Goal: Task Accomplishment & Management: Use online tool/utility

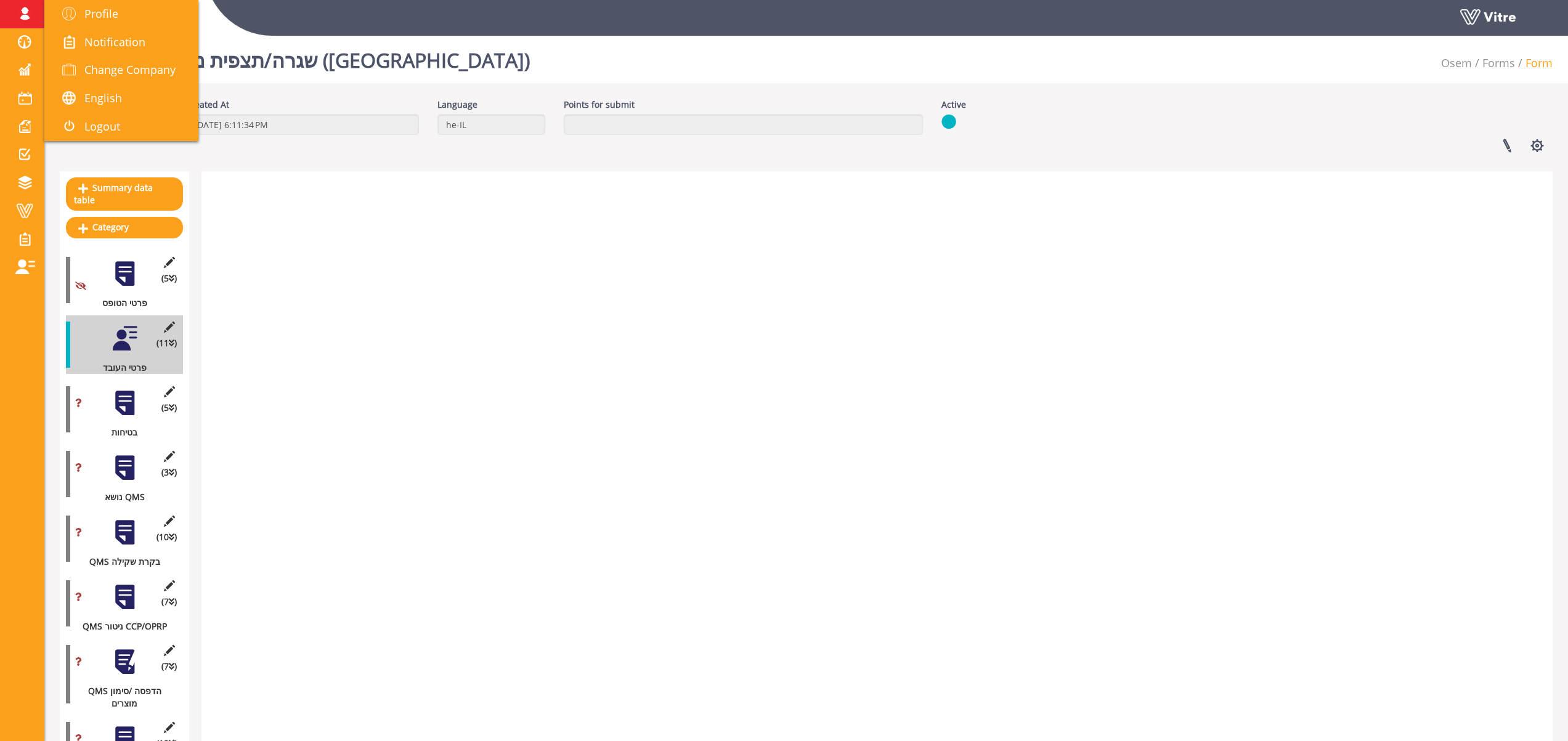
scroll to position [1612, 0]
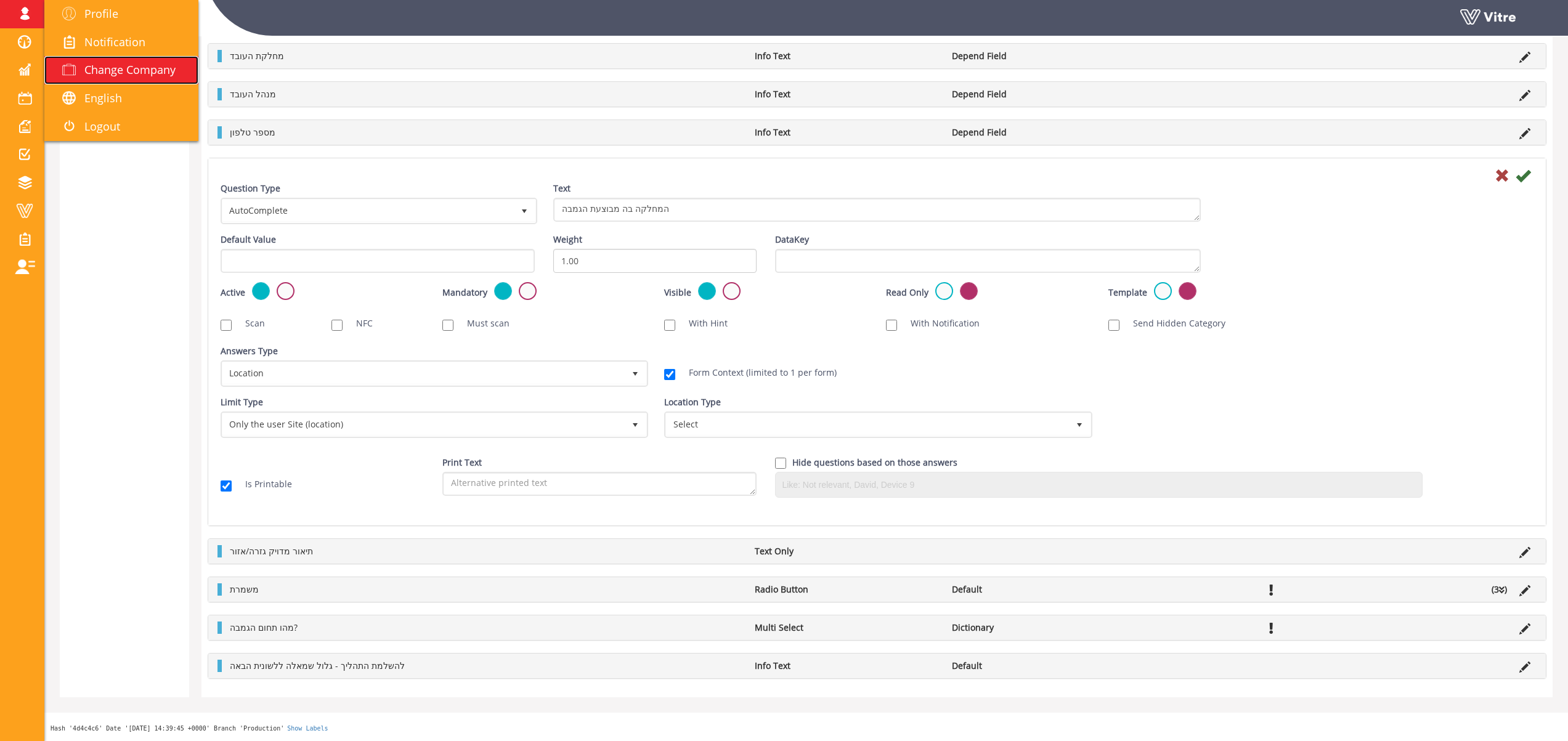
click at [116, 65] on span "Change Company" at bounding box center [130, 69] width 91 height 15
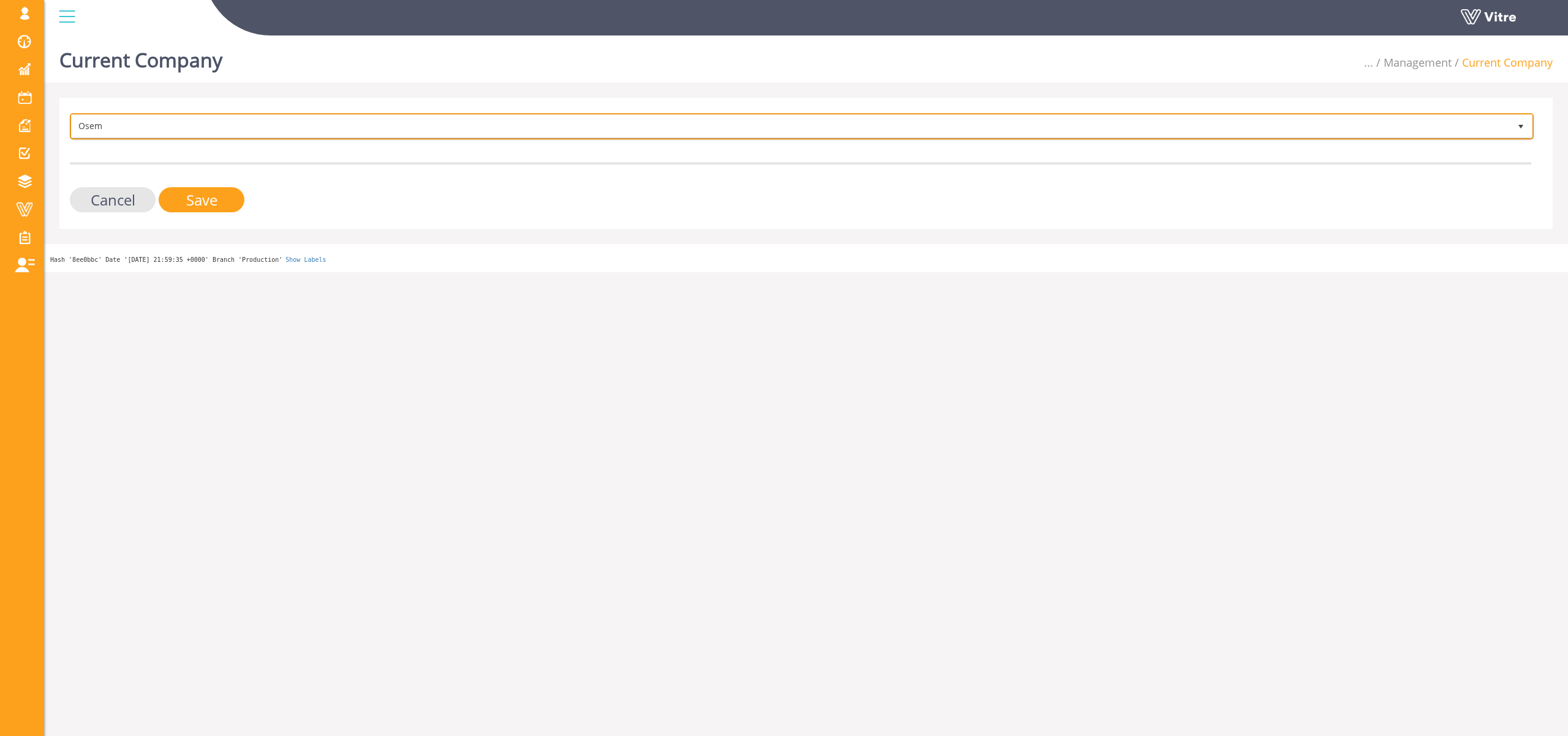
click at [155, 129] on span "Osem" at bounding box center [791, 126] width 1438 height 22
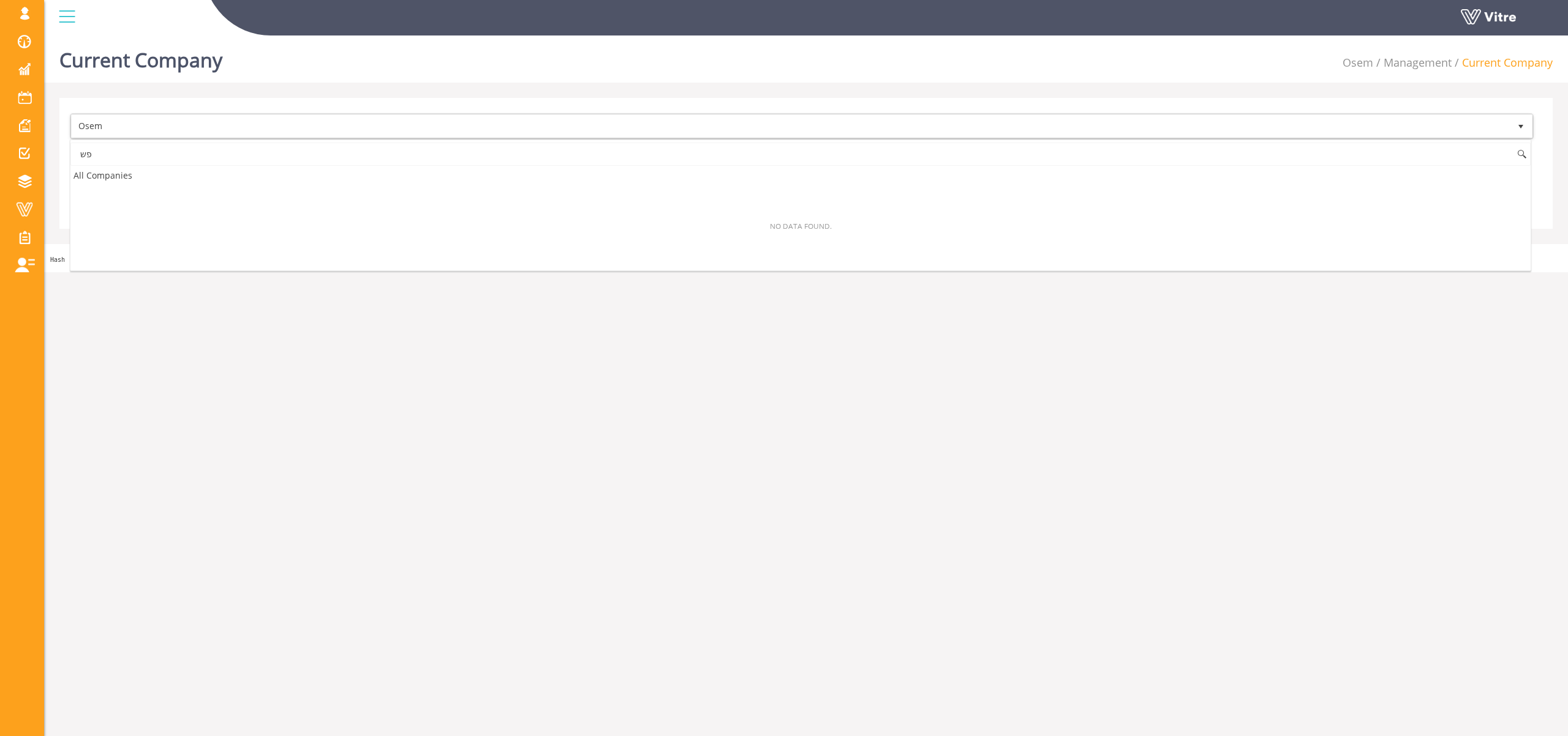
type input "פ"
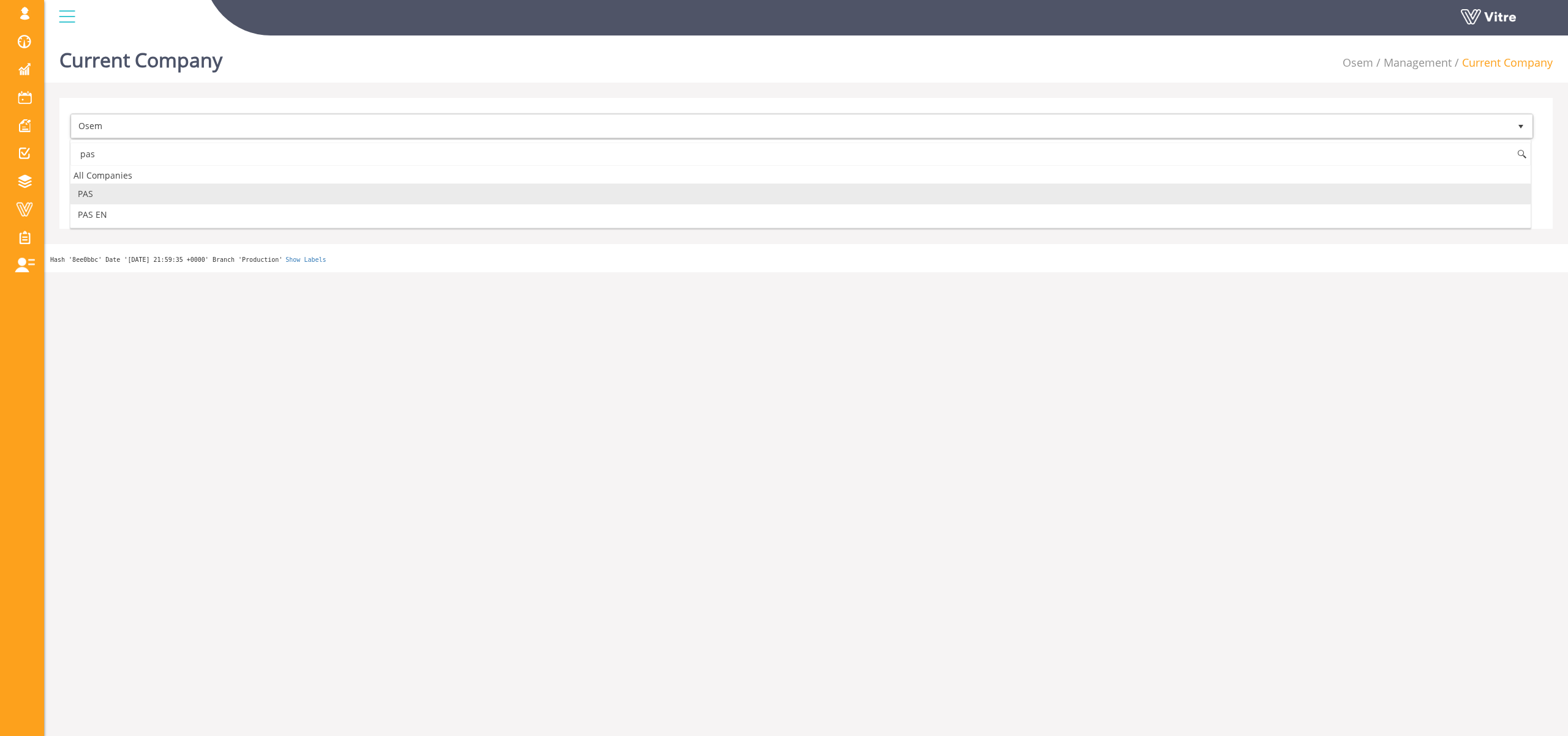
click at [192, 191] on li "PAS" at bounding box center [801, 193] width 1460 height 21
type input "pas"
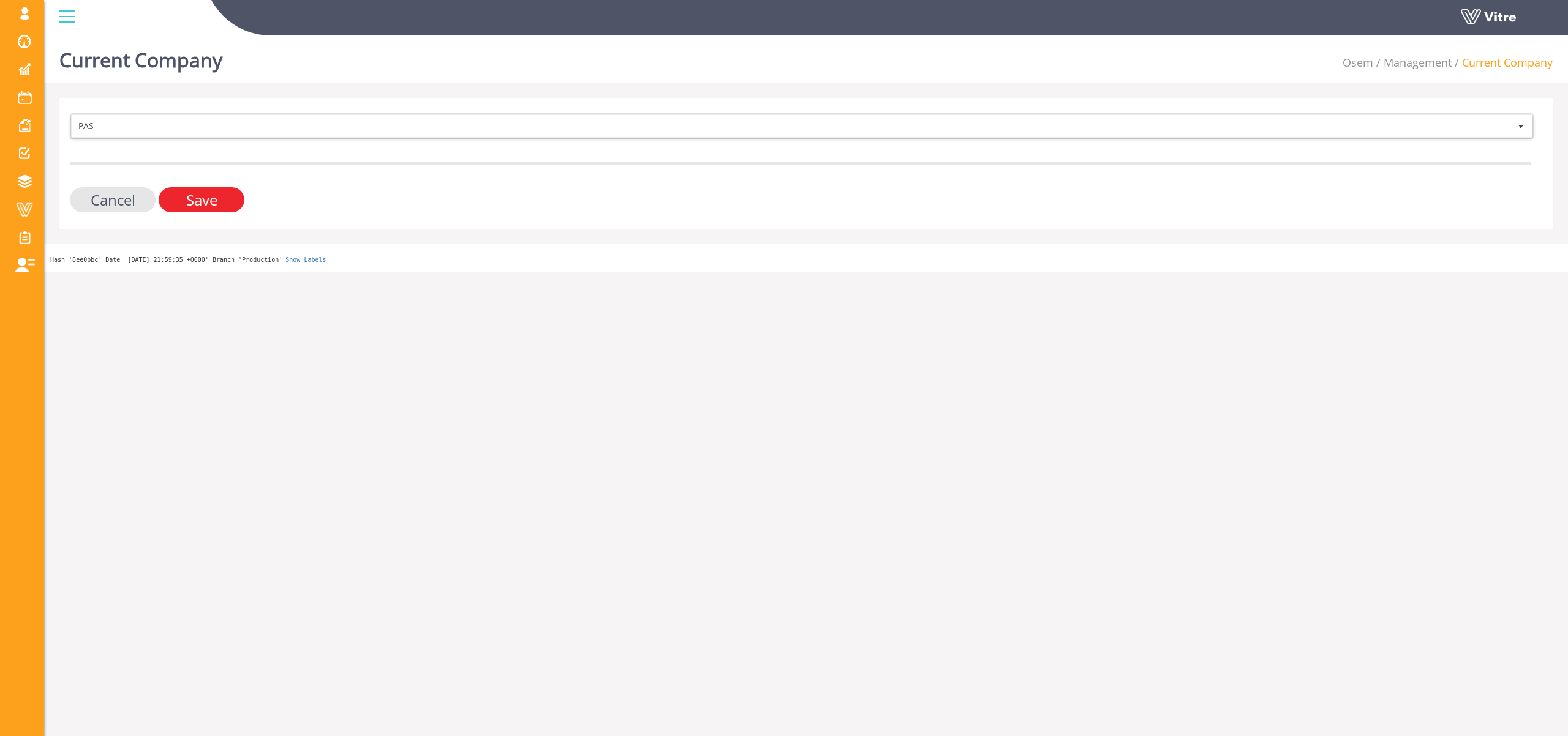
click at [231, 202] on input "Save" at bounding box center [202, 200] width 85 height 25
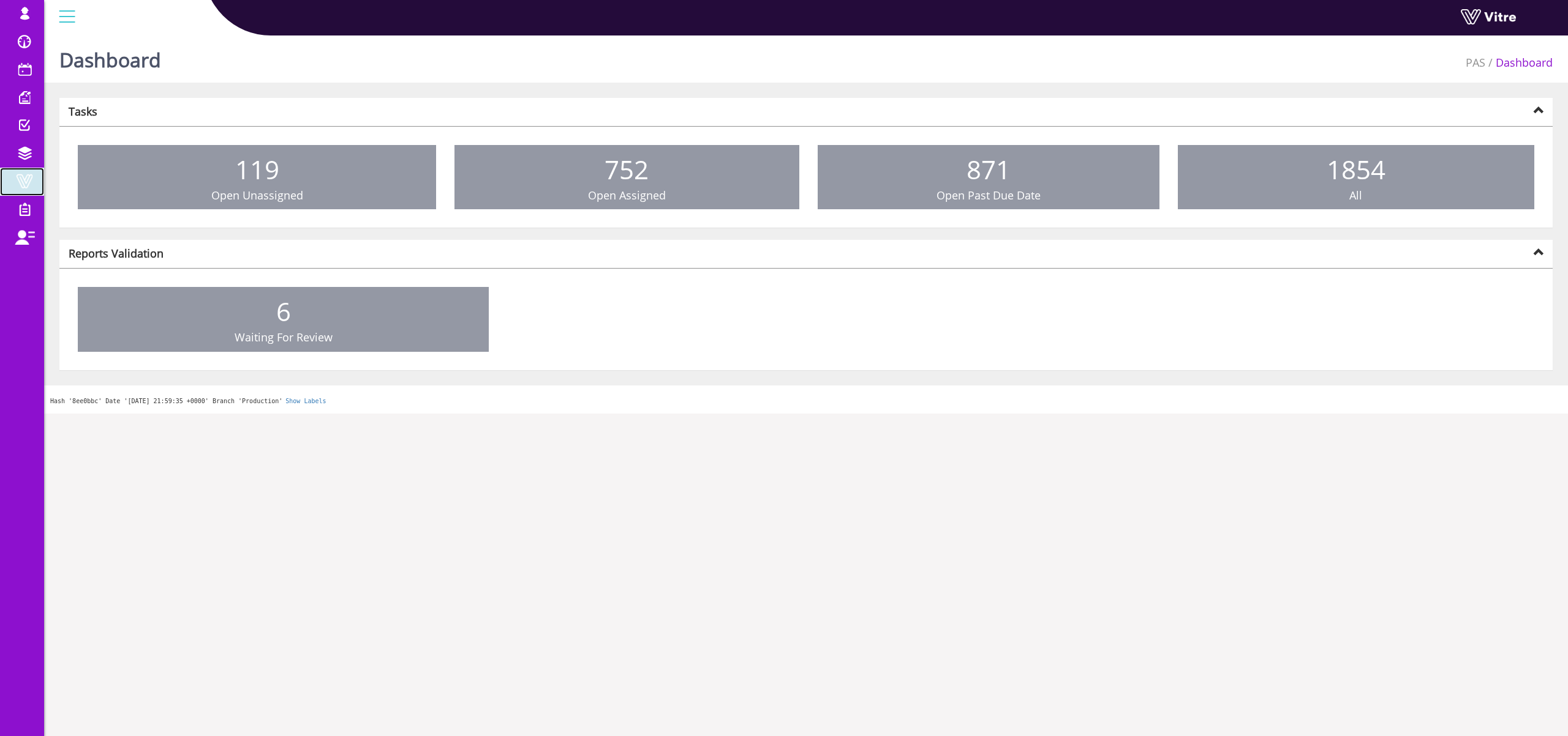
click at [22, 183] on span at bounding box center [25, 182] width 31 height 15
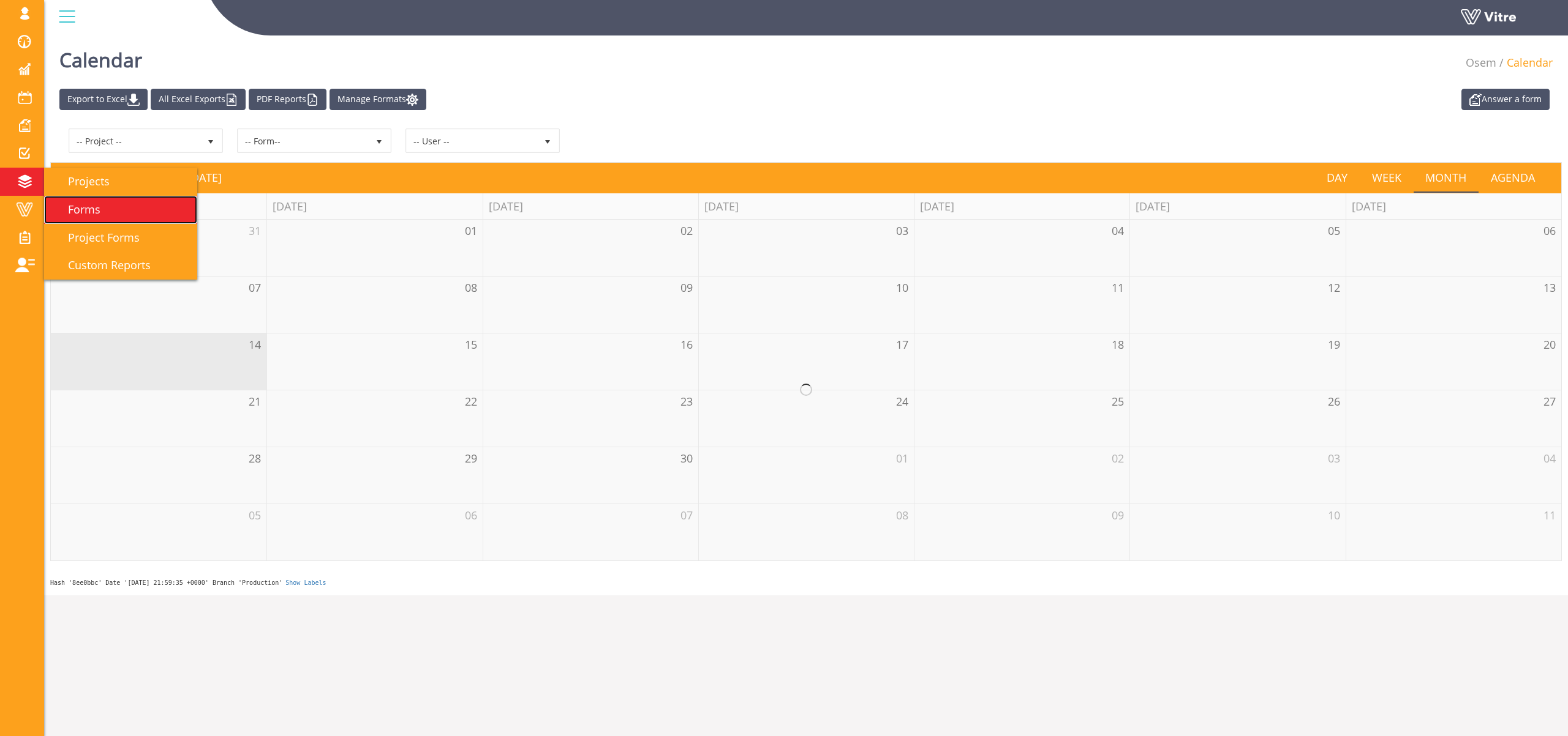
click at [107, 210] on link "Forms" at bounding box center [121, 210] width 153 height 28
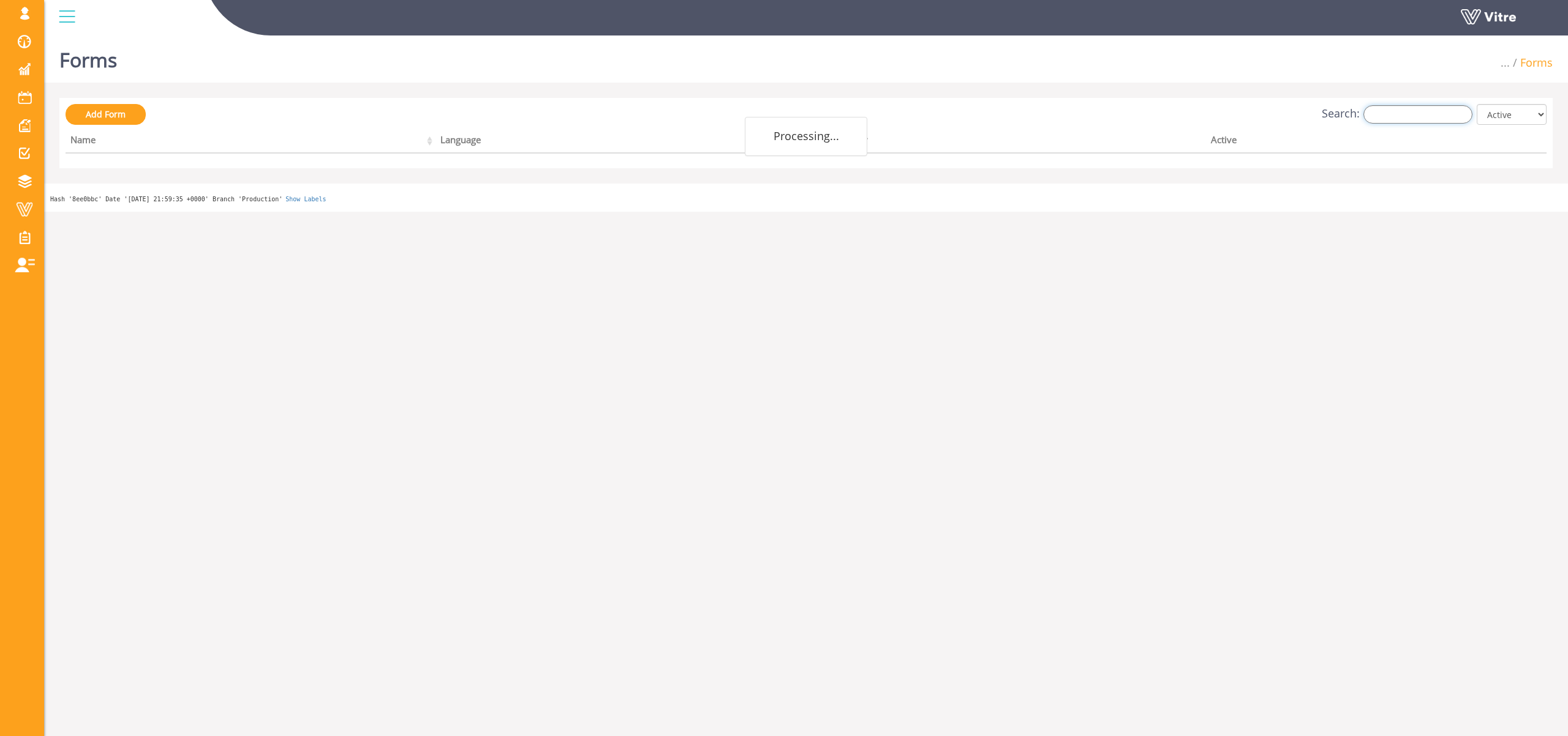
click at [1427, 113] on input "Search:" at bounding box center [1417, 114] width 109 height 18
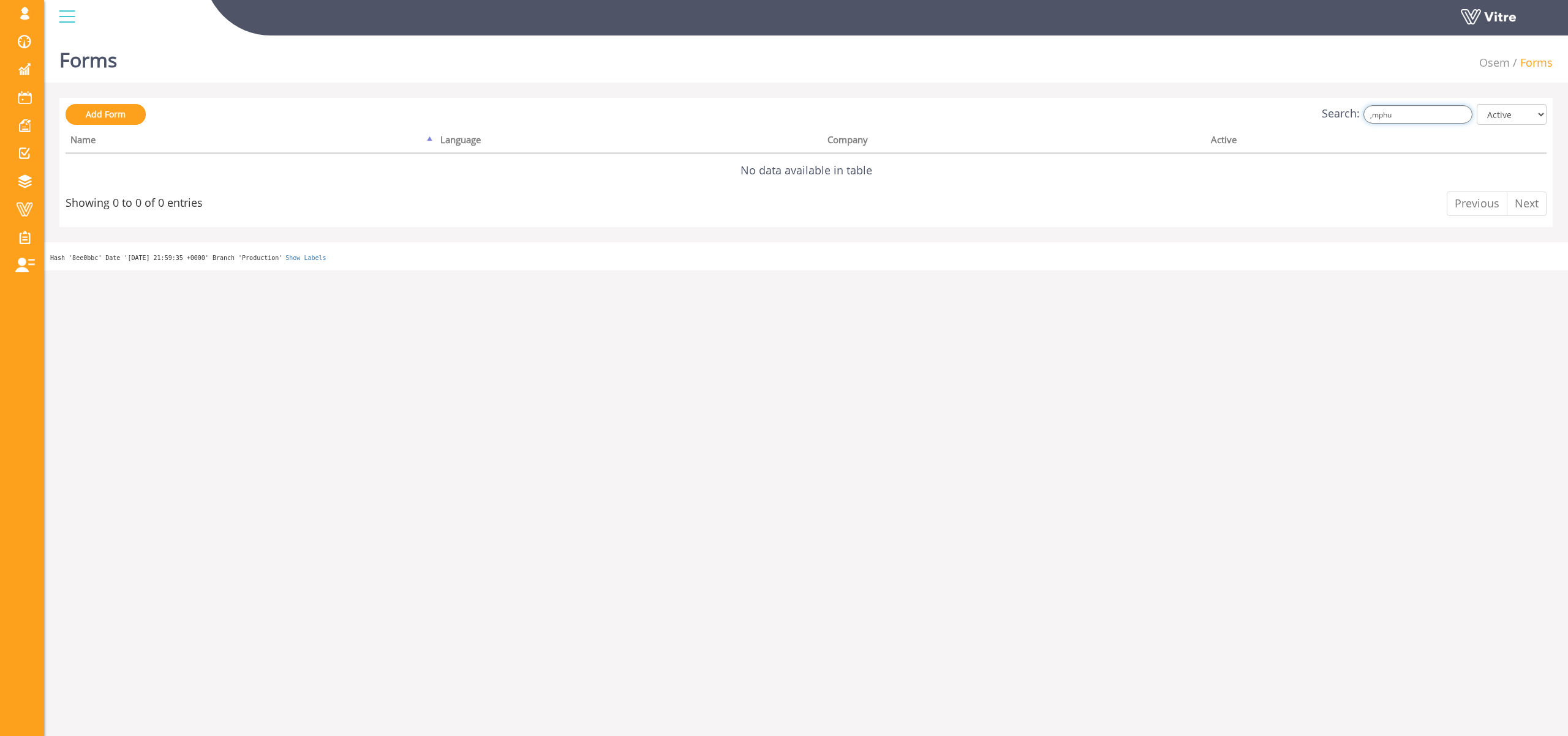
click at [1445, 116] on input ",mphu" at bounding box center [1417, 114] width 109 height 18
click at [1394, 113] on input ",תצפיו" at bounding box center [1417, 114] width 109 height 18
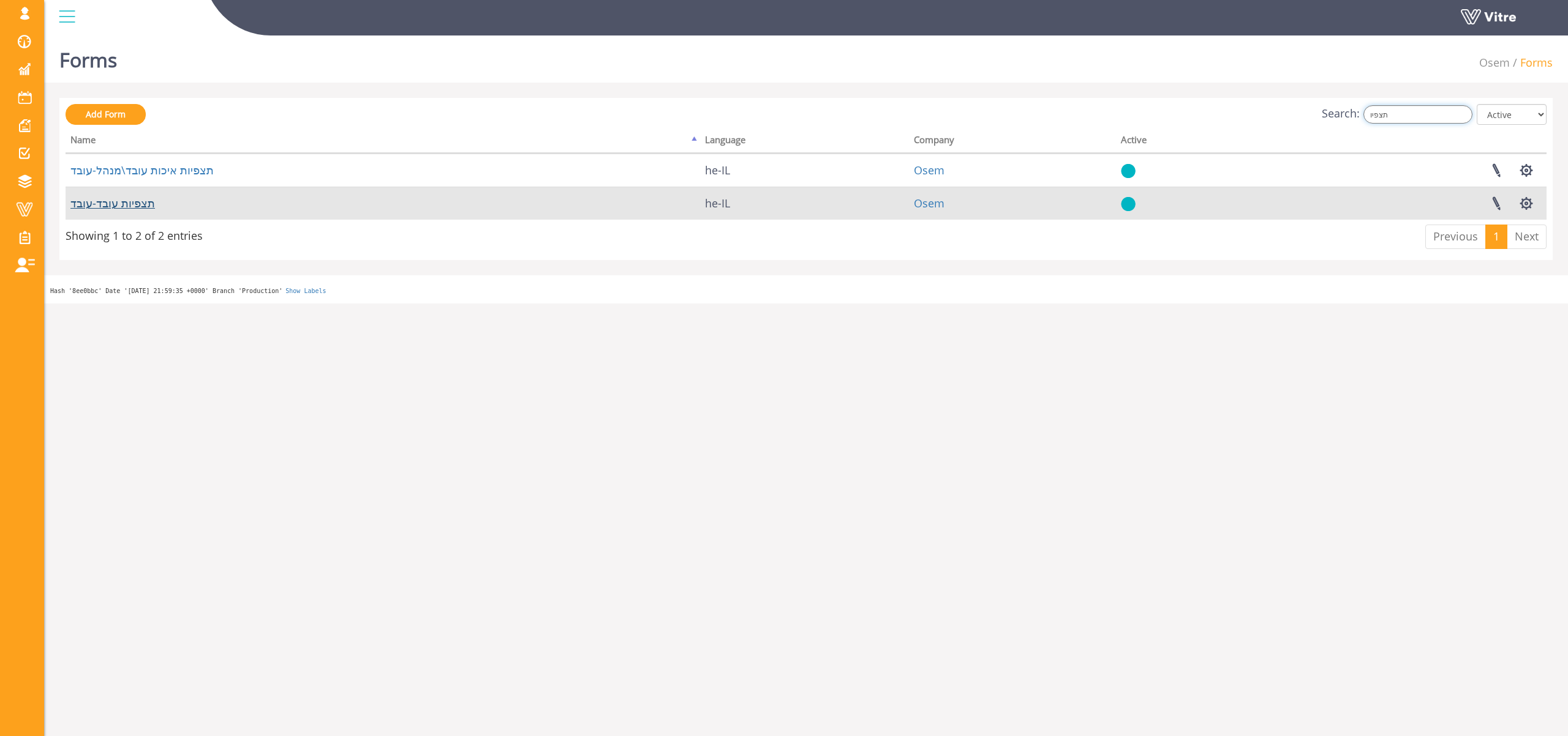
type input "תצפיו"
click at [114, 201] on link "תצפיות עובד-עובד" at bounding box center [113, 203] width 84 height 15
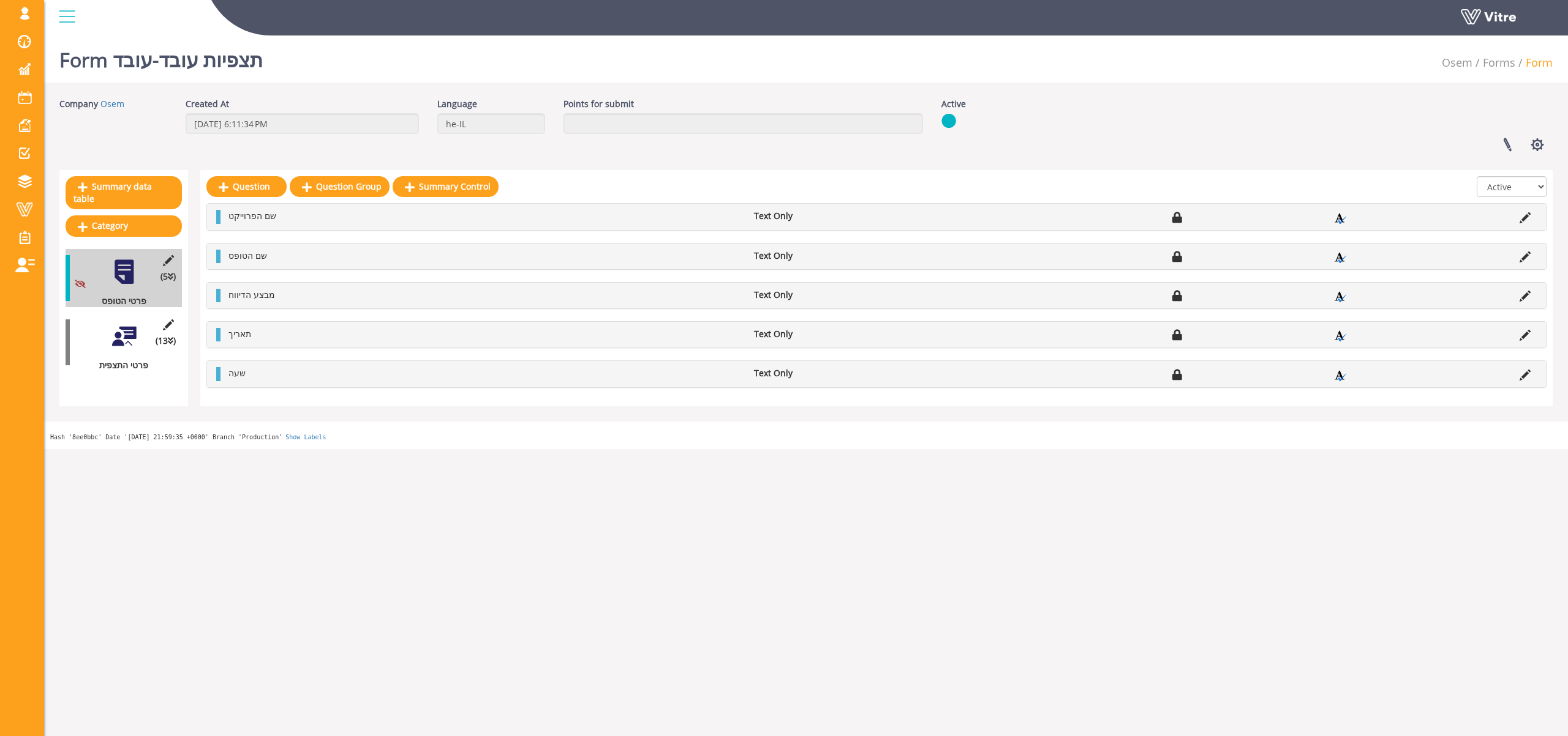
click at [121, 327] on div at bounding box center [123, 336] width 27 height 27
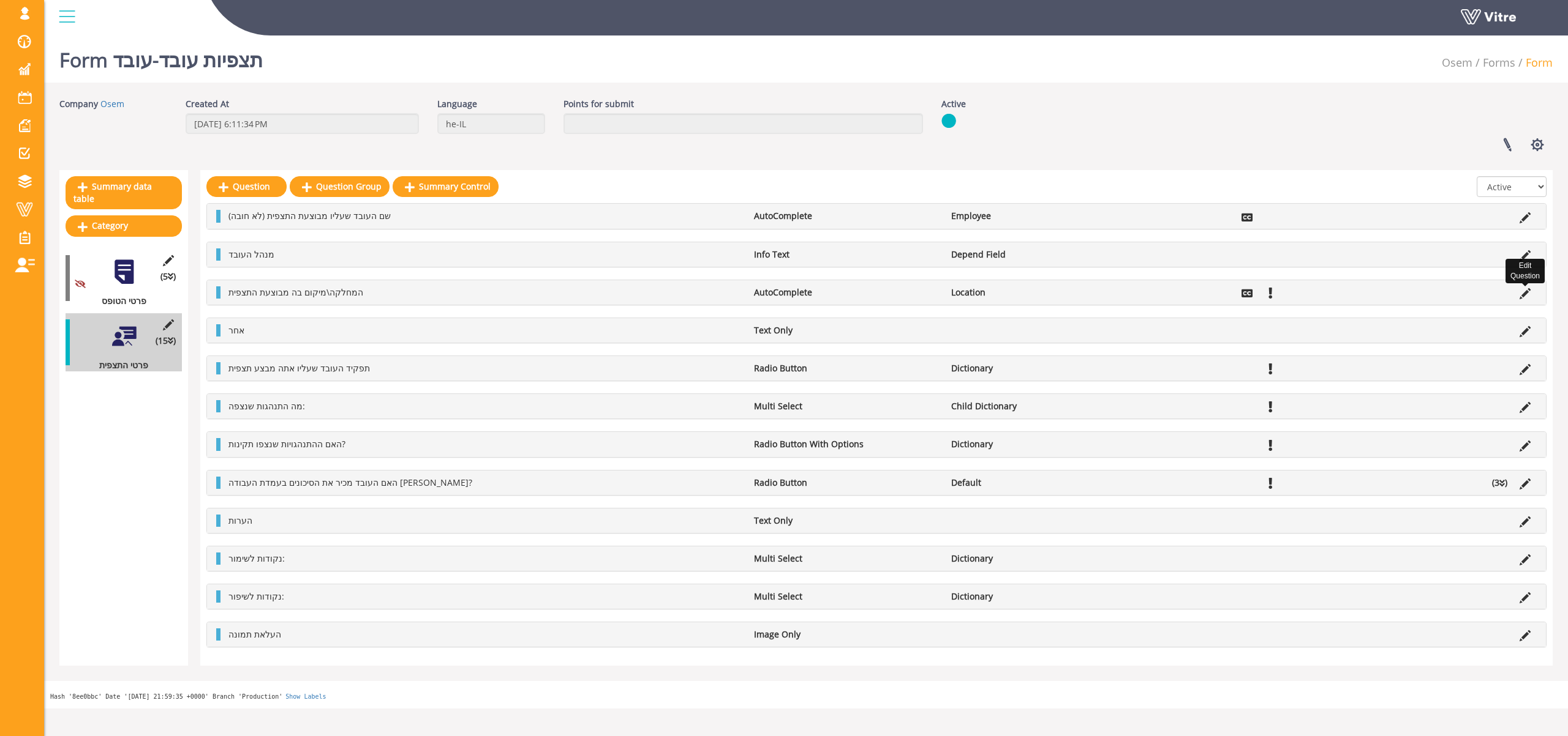
click at [1523, 292] on icon at bounding box center [1524, 294] width 11 height 11
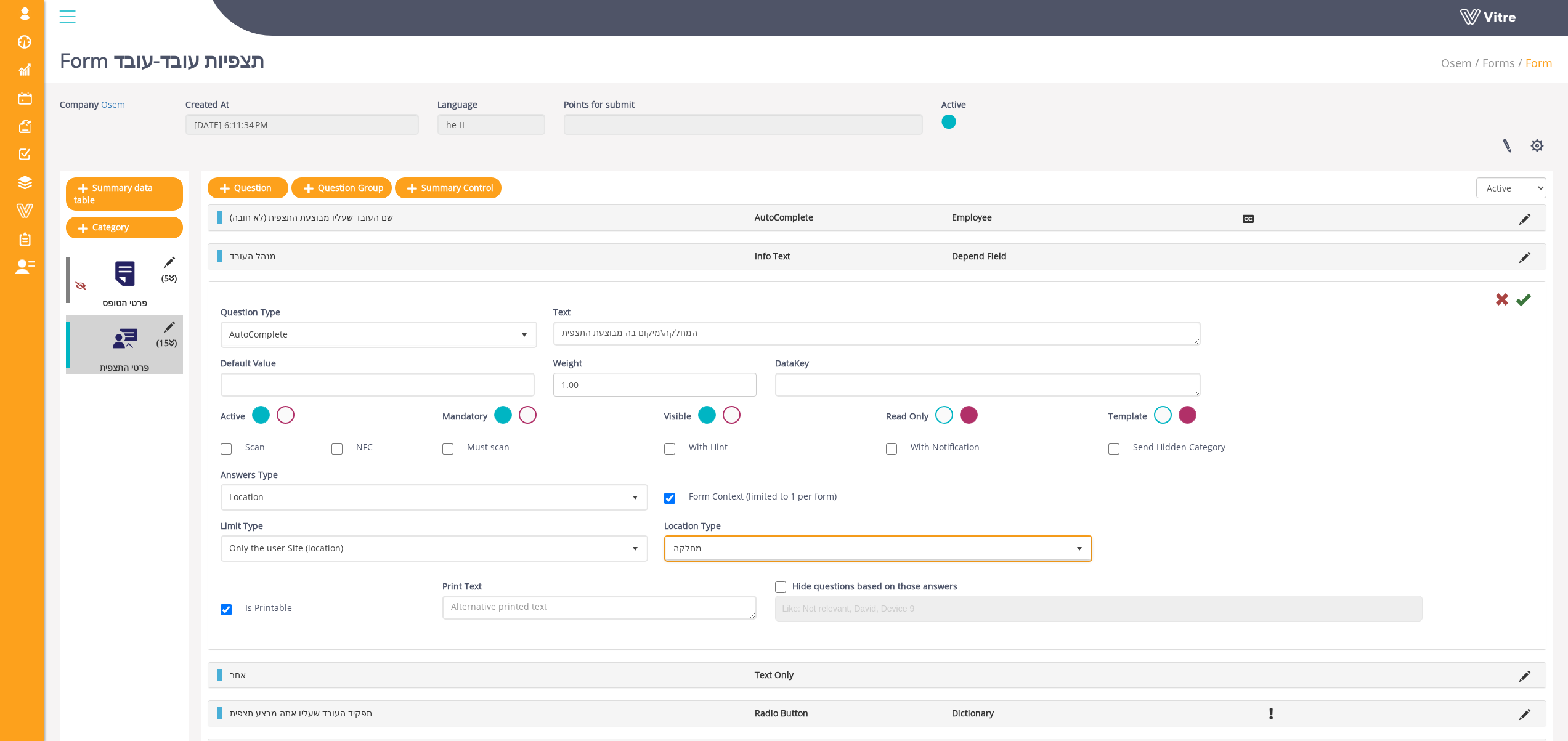
click at [730, 551] on span "מחלקה" at bounding box center [867, 548] width 402 height 22
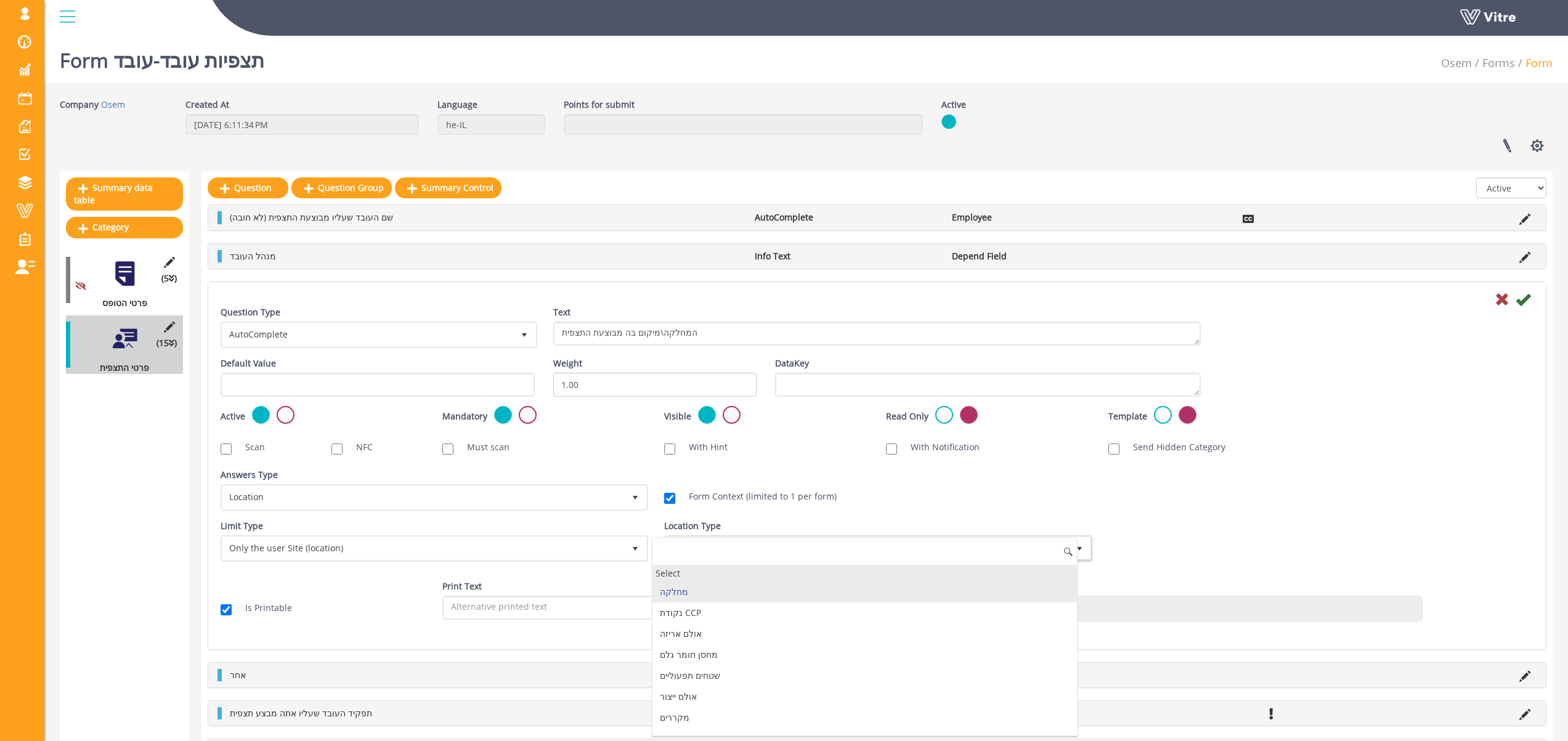
click at [694, 575] on div "Select" at bounding box center [864, 574] width 424 height 16
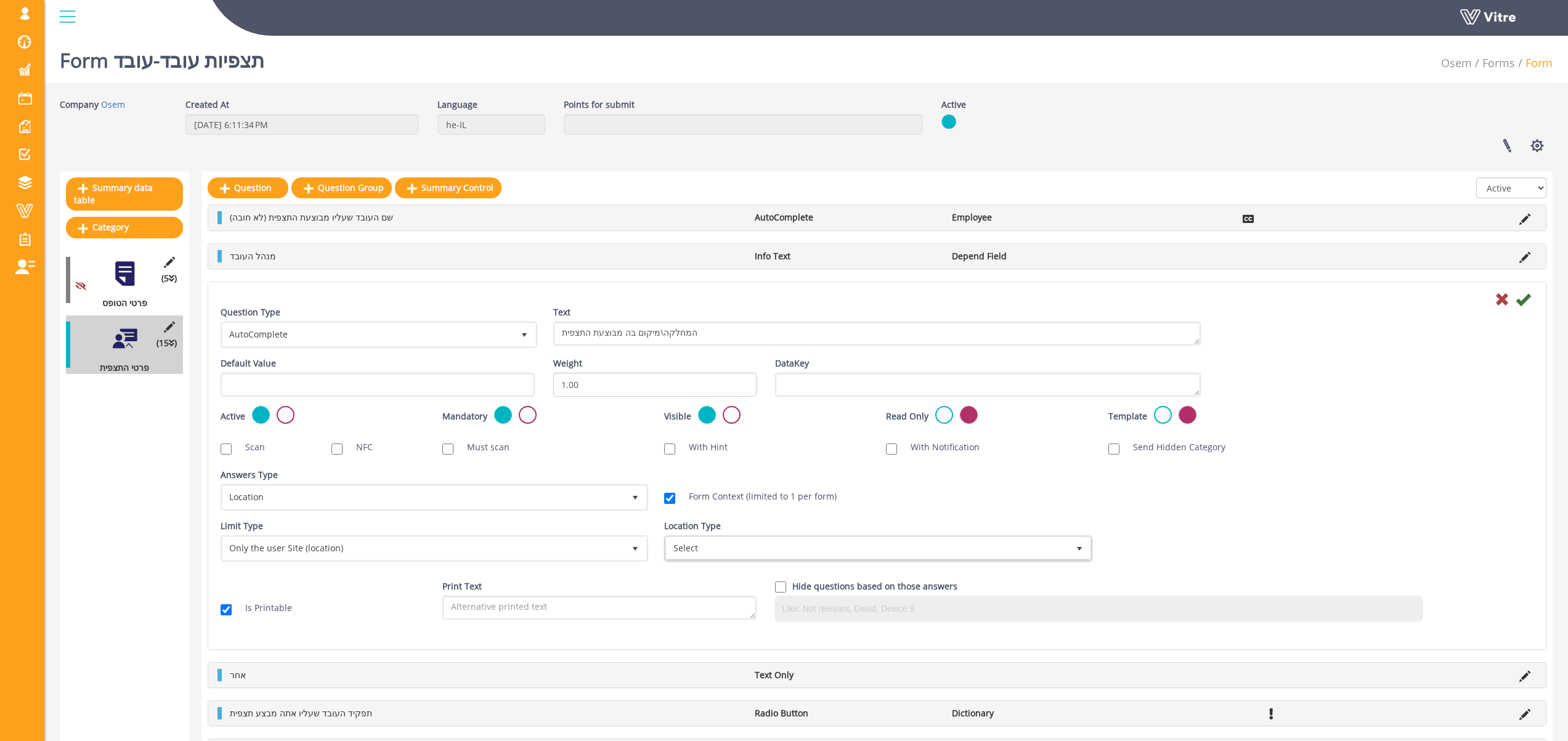
click at [1266, 546] on div "Limit Type Only the user Site (location) 3 Limit Type Any company EQ 0 Limit Ty…" at bounding box center [877, 545] width 1331 height 51
click at [1523, 300] on icon at bounding box center [1522, 300] width 15 height 15
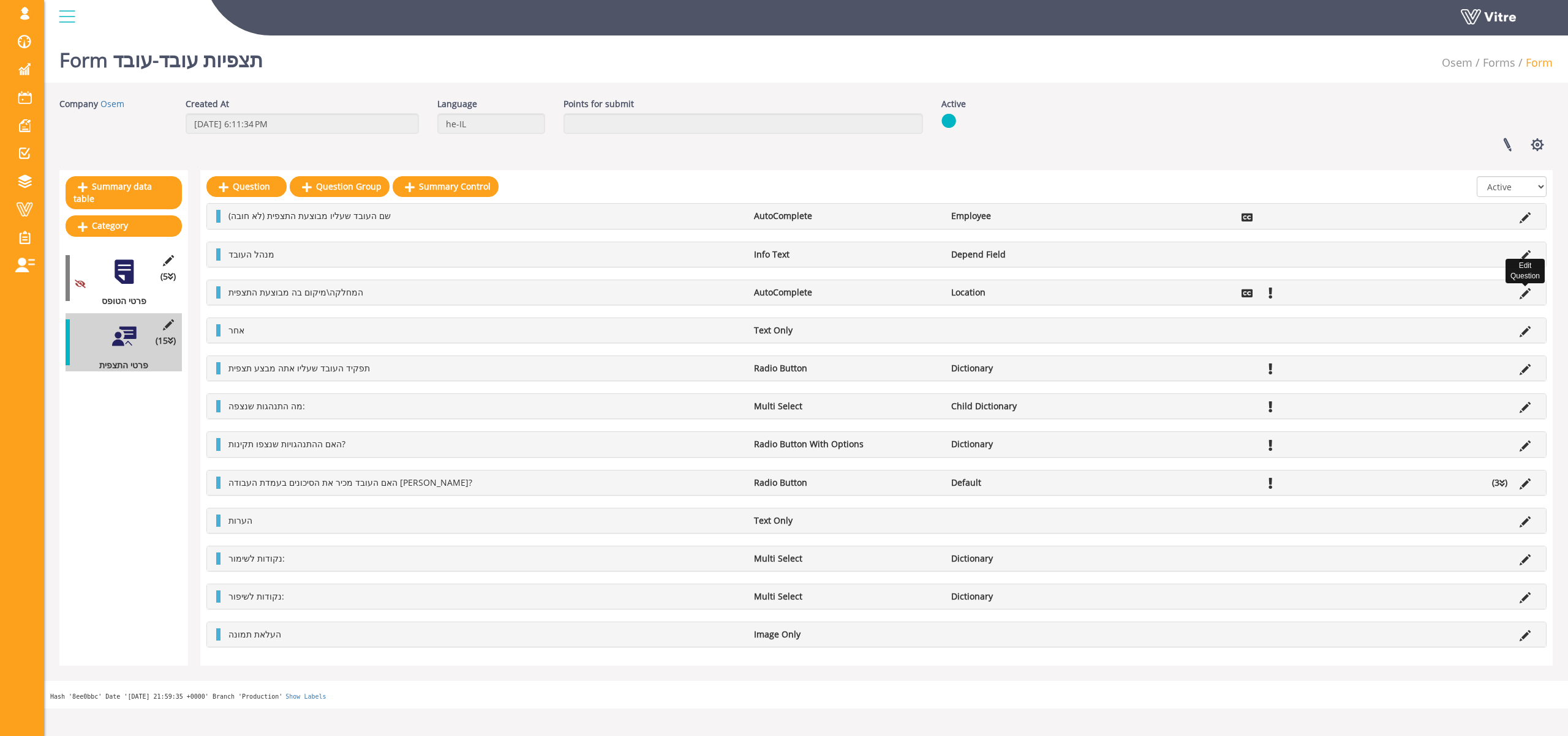
click at [1524, 291] on icon at bounding box center [1524, 294] width 11 height 11
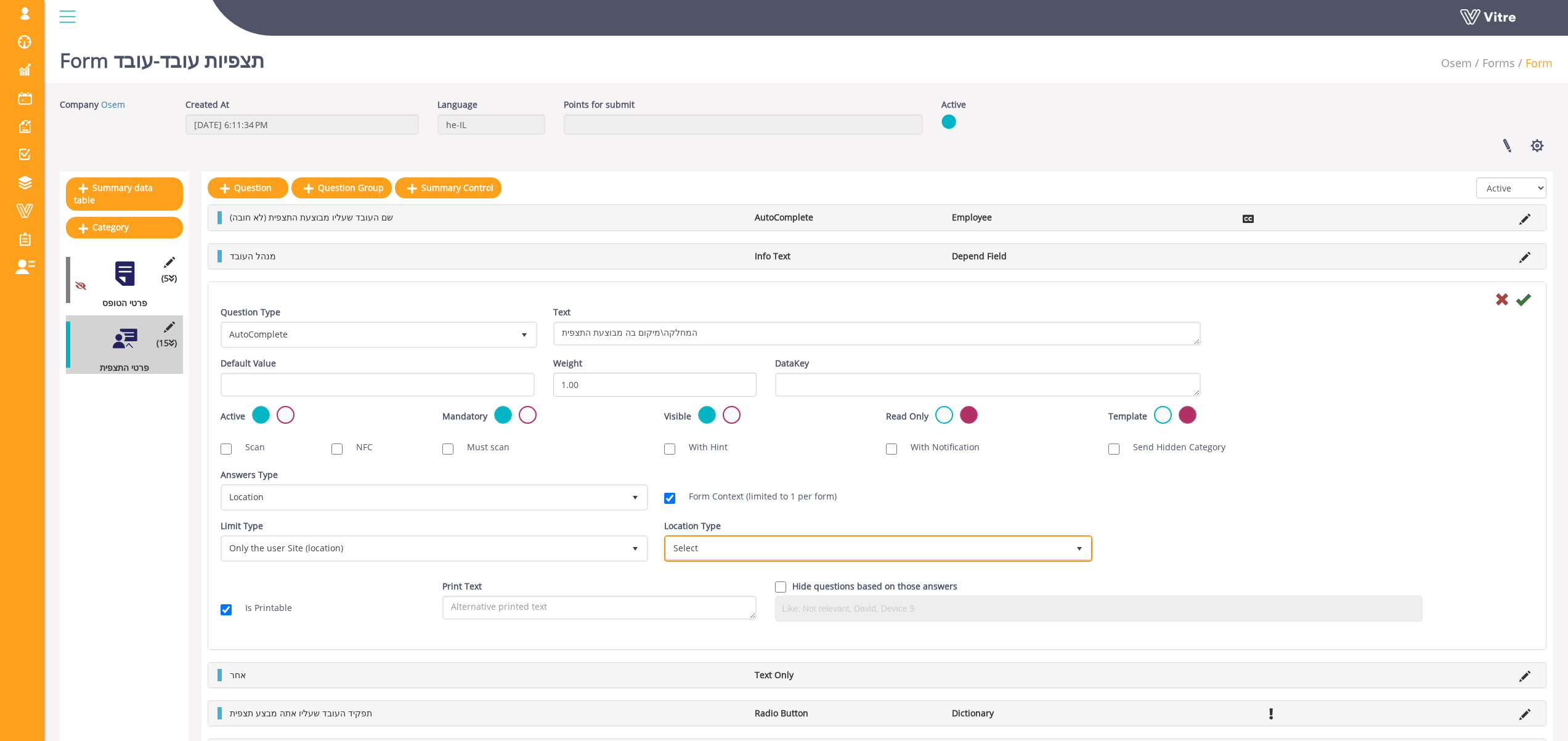
click at [724, 552] on span "Select" at bounding box center [867, 548] width 402 height 22
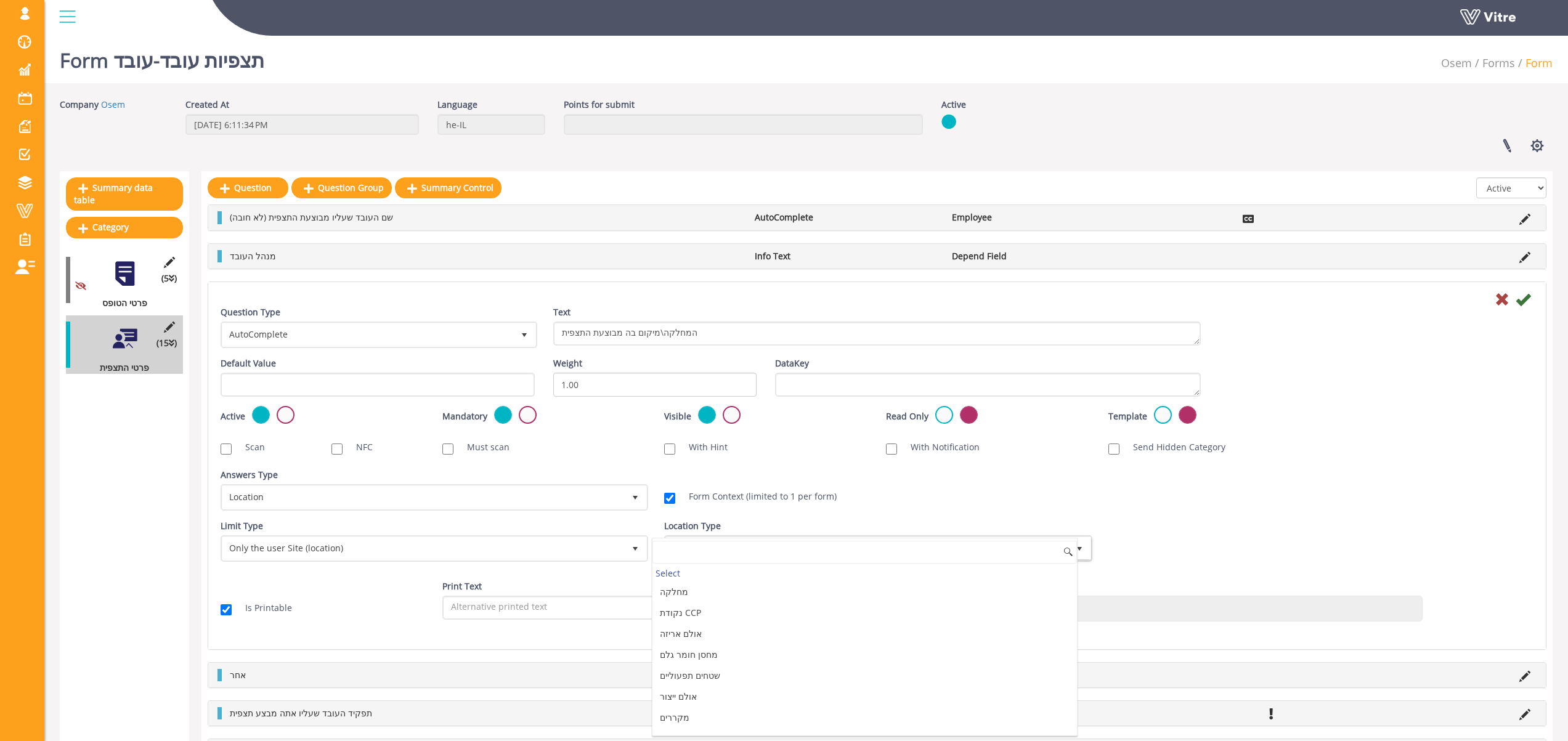
click at [955, 520] on div "Location Type Select" at bounding box center [876, 541] width 425 height 42
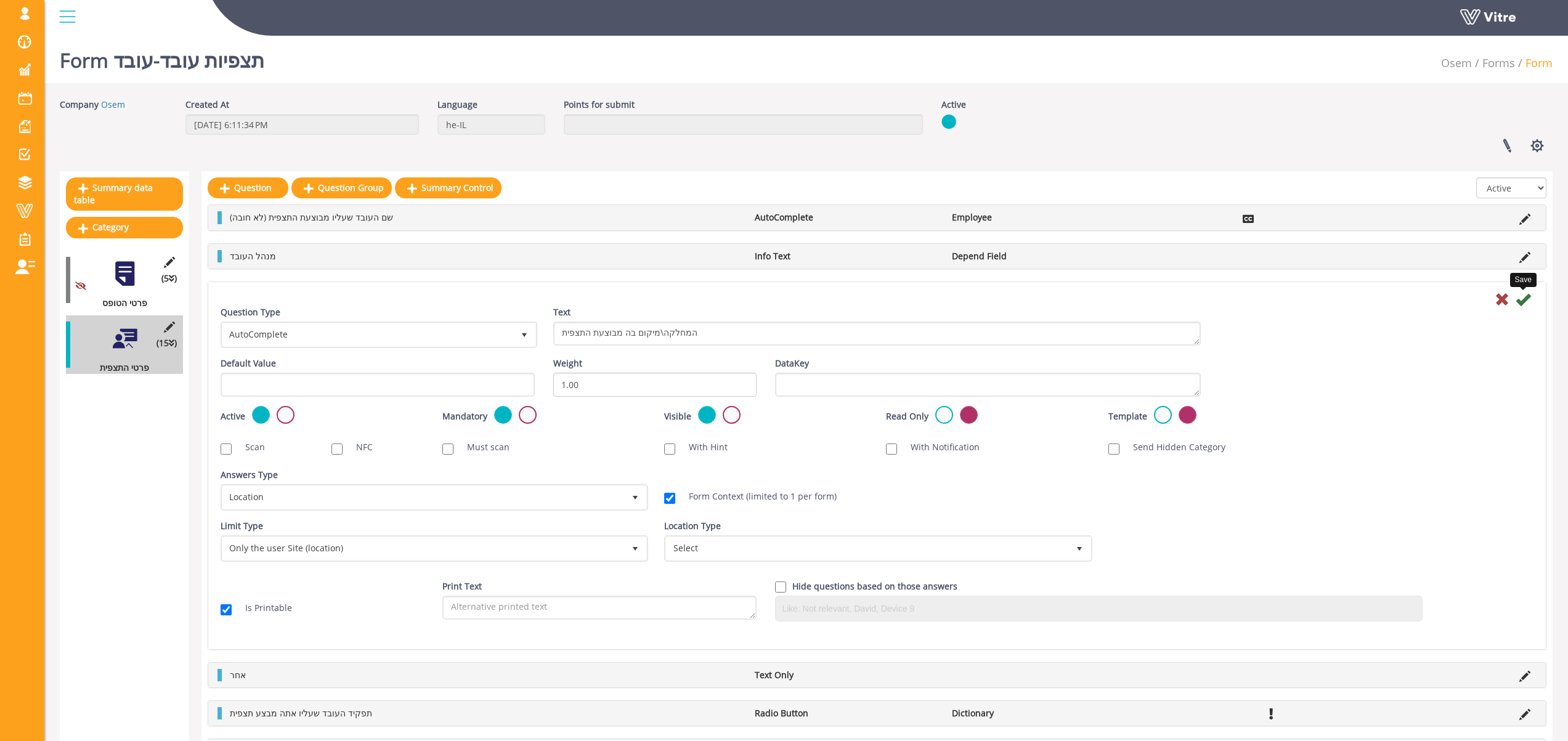
click at [1521, 298] on icon at bounding box center [1522, 300] width 15 height 15
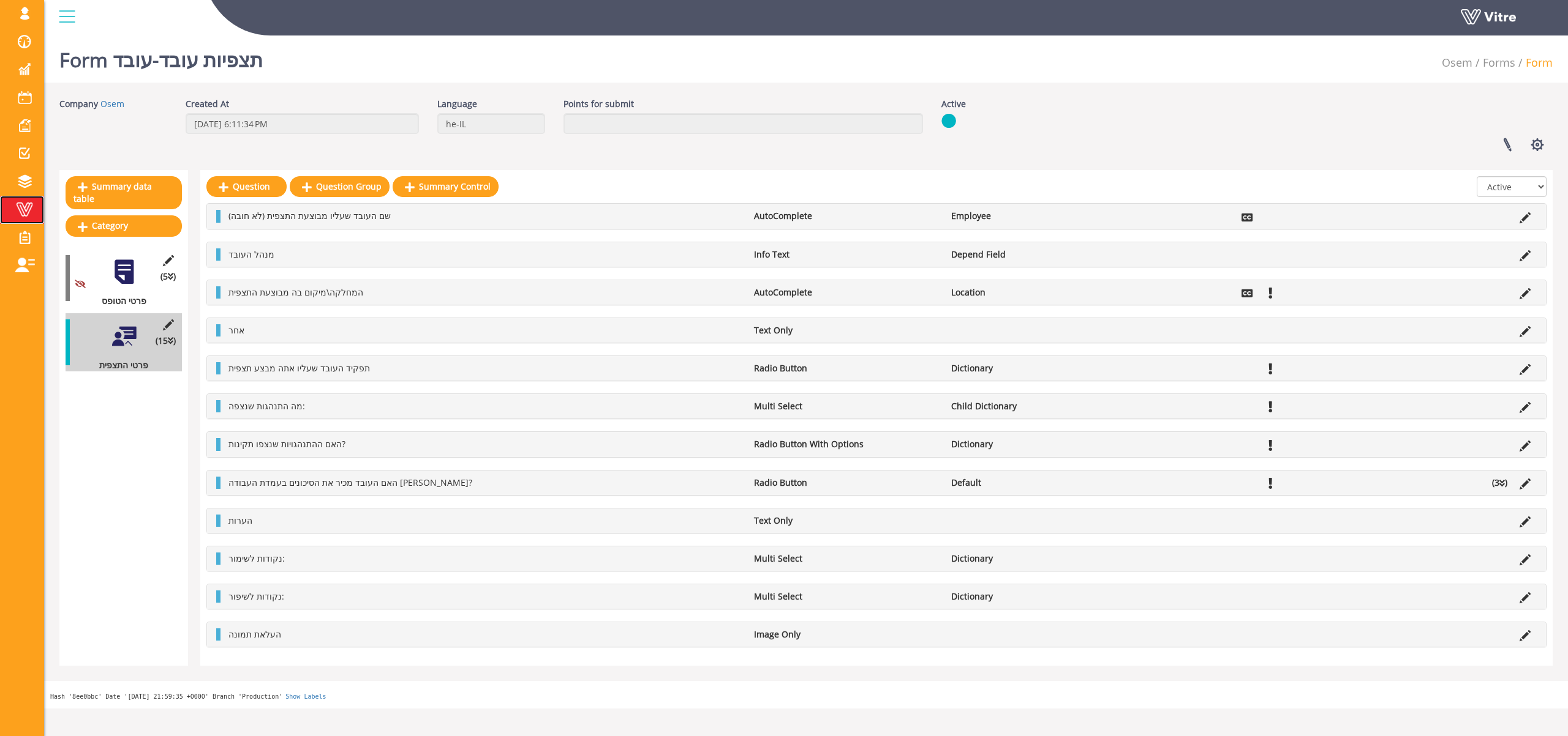
click at [29, 206] on span at bounding box center [25, 210] width 31 height 15
